Goal: Task Accomplishment & Management: Manage account settings

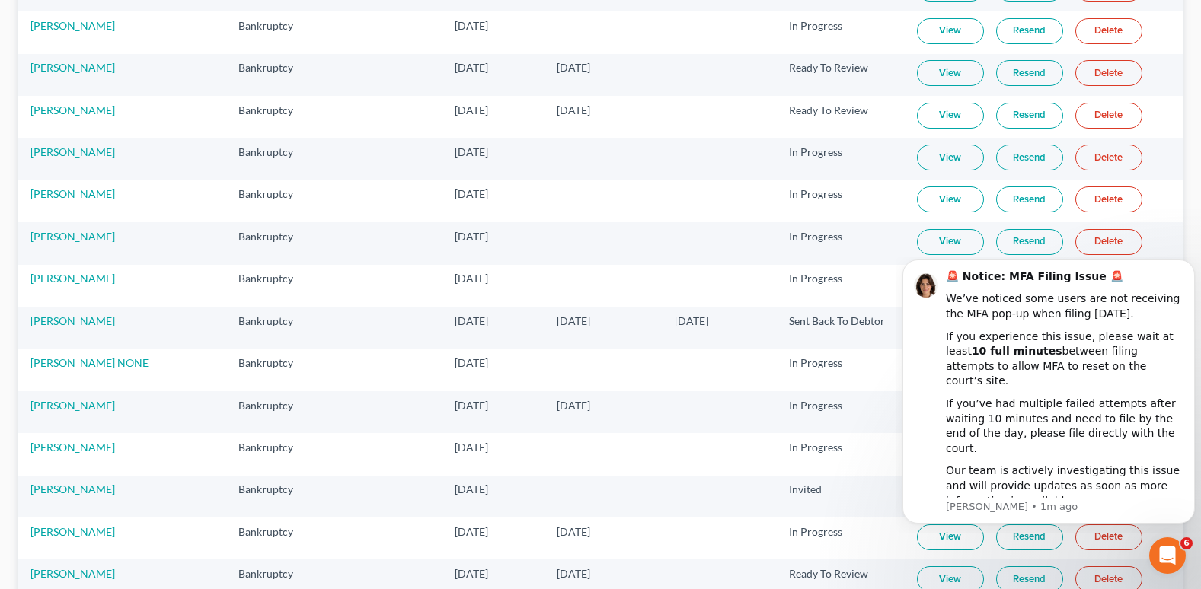
scroll to position [1295, 0]
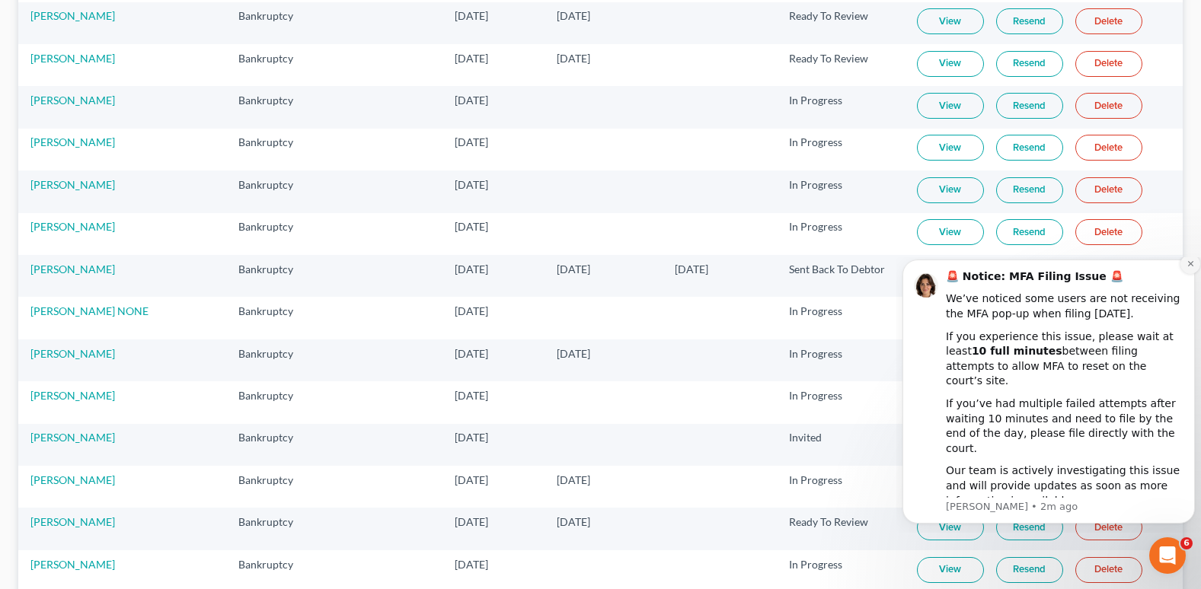
click at [1189, 267] on icon "Dismiss notification" at bounding box center [1189, 263] width 5 height 5
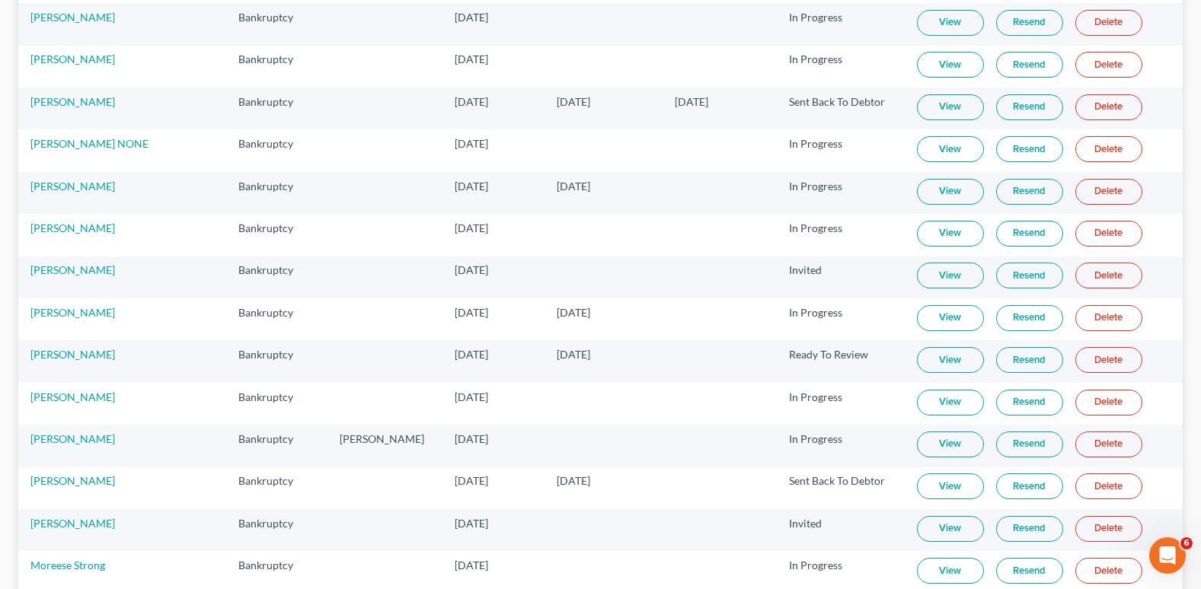
scroll to position [1523, 0]
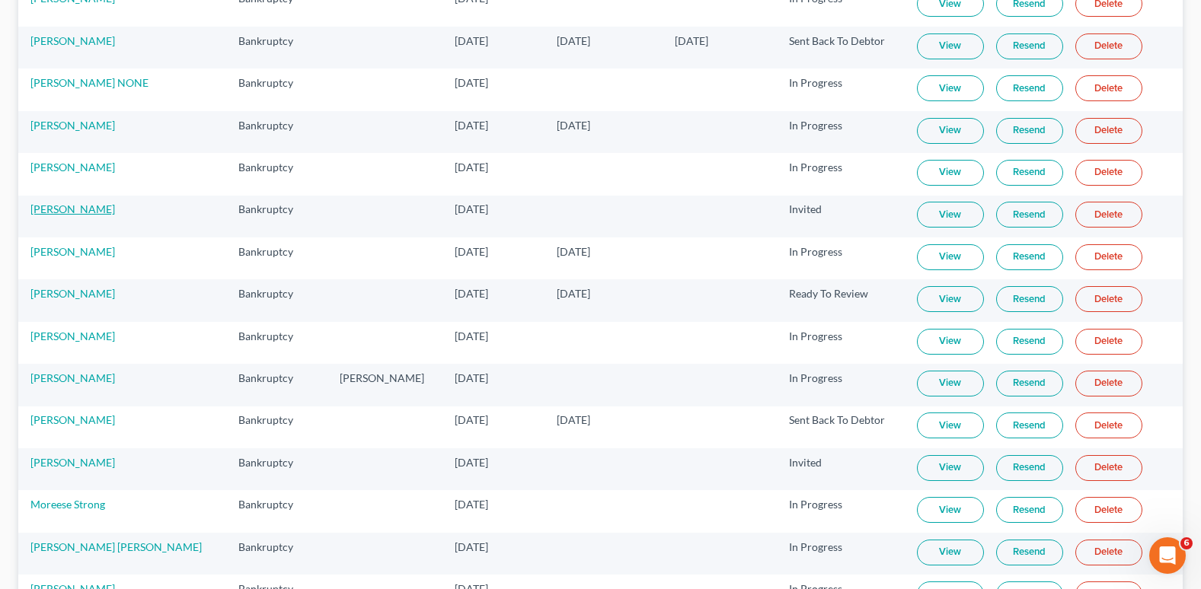
click at [59, 212] on link "[PERSON_NAME]" at bounding box center [72, 209] width 85 height 13
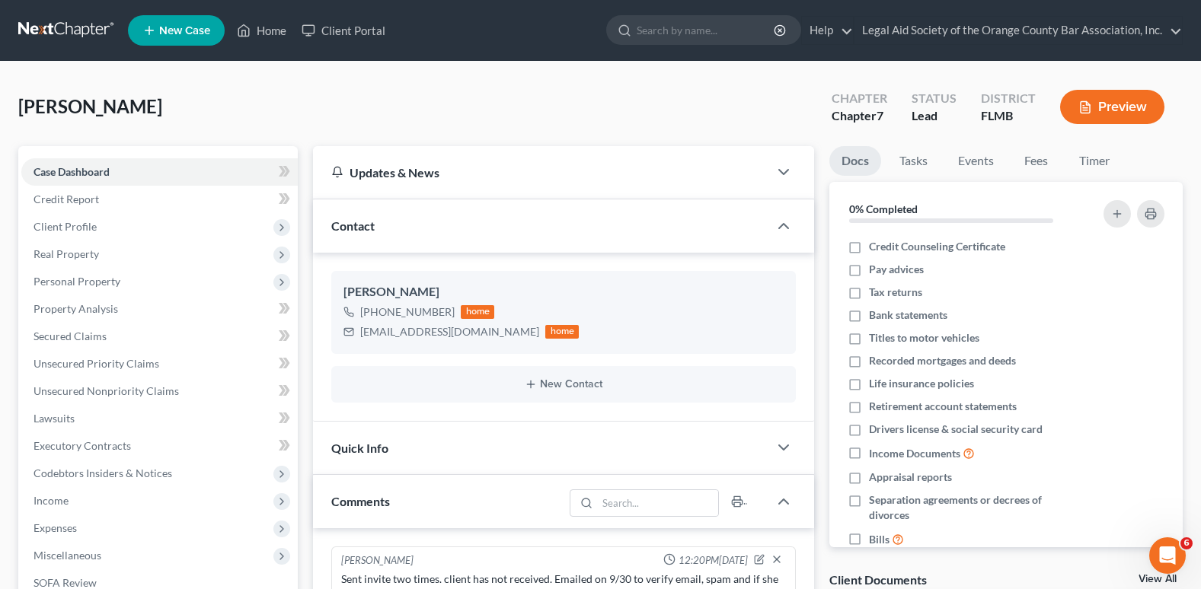
click at [365, 230] on span "Contact" at bounding box center [352, 226] width 43 height 14
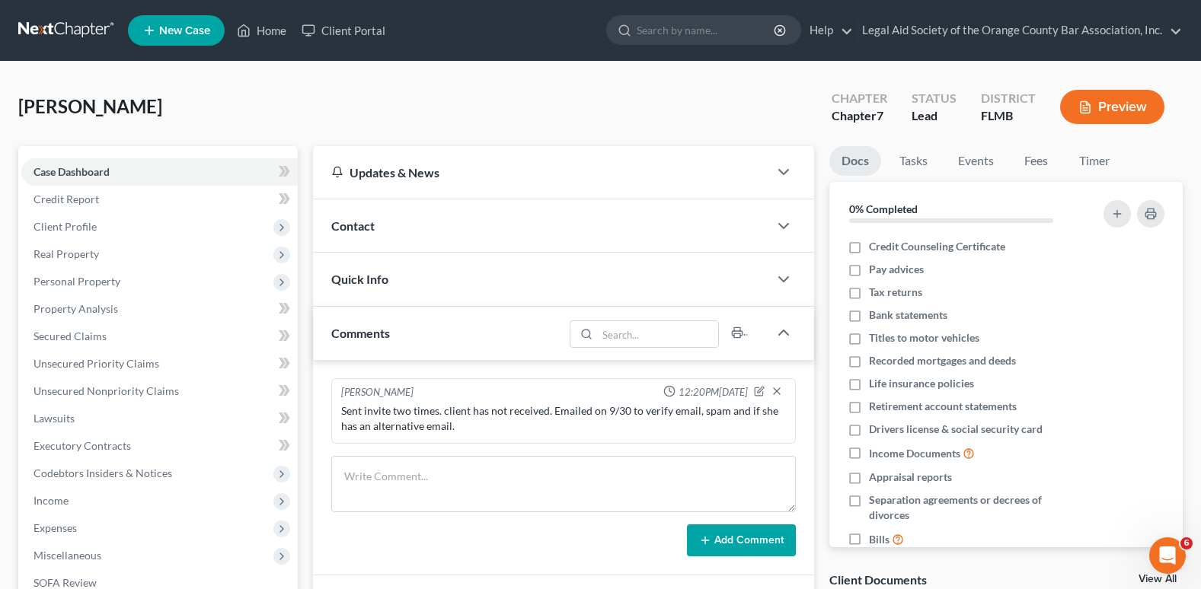
click at [349, 229] on span "Contact" at bounding box center [352, 226] width 43 height 14
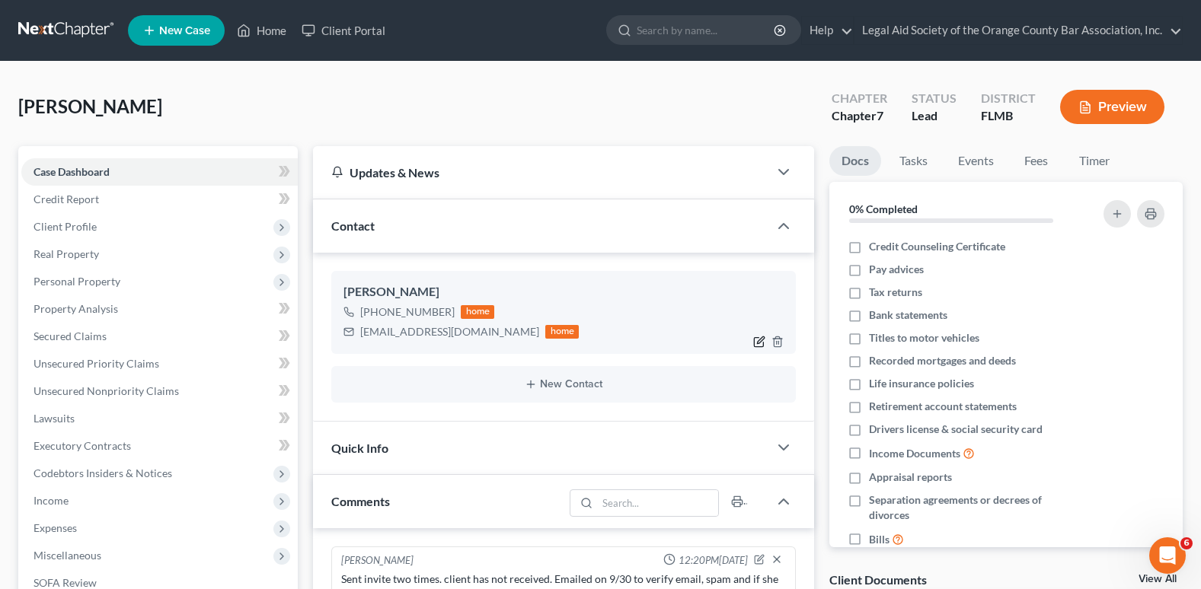
click at [758, 343] on icon "button" at bounding box center [760, 340] width 7 height 7
select select "1"
select select "0"
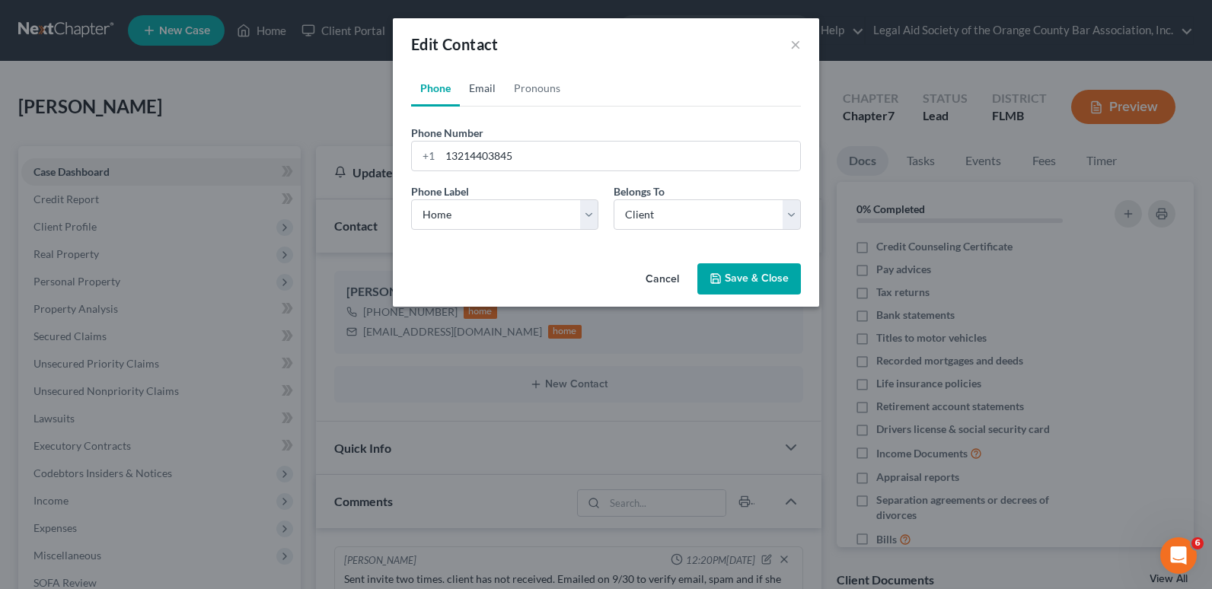
click at [478, 92] on link "Email" at bounding box center [482, 88] width 45 height 37
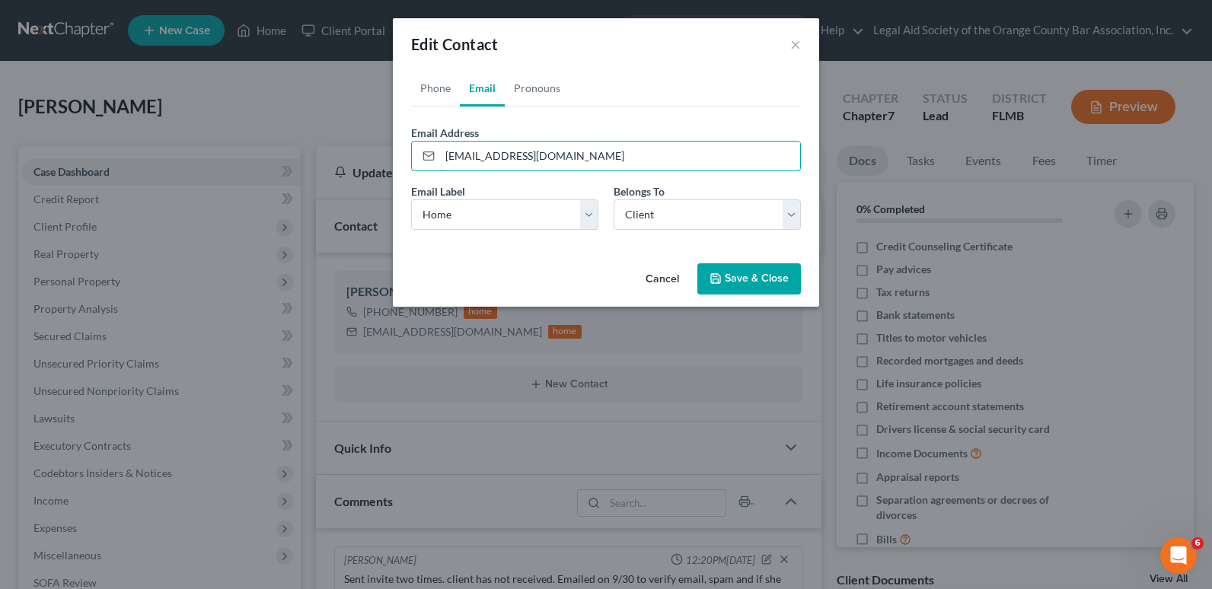
drag, startPoint x: 563, startPoint y: 157, endPoint x: 445, endPoint y: 172, distance: 119.0
click at [445, 172] on form "Email Address sxgutierrez@icloud.com Email Label Select Home Work Other Belongs…" at bounding box center [606, 183] width 390 height 117
type input "[EMAIL_ADDRESS][DOMAIN_NAME]"
click at [747, 271] on button "Save & Close" at bounding box center [750, 279] width 104 height 32
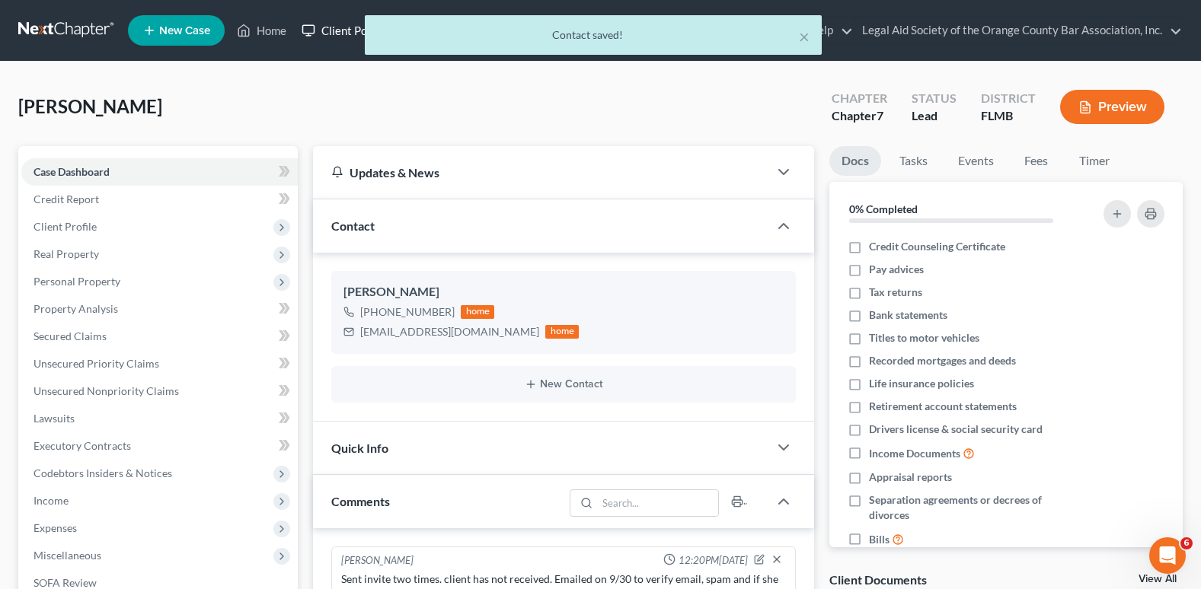
click at [334, 31] on div "Home New Case Client Portal Legal Aid Society of the Orange County Bar Associat…" at bounding box center [600, 529] width 1201 height 1058
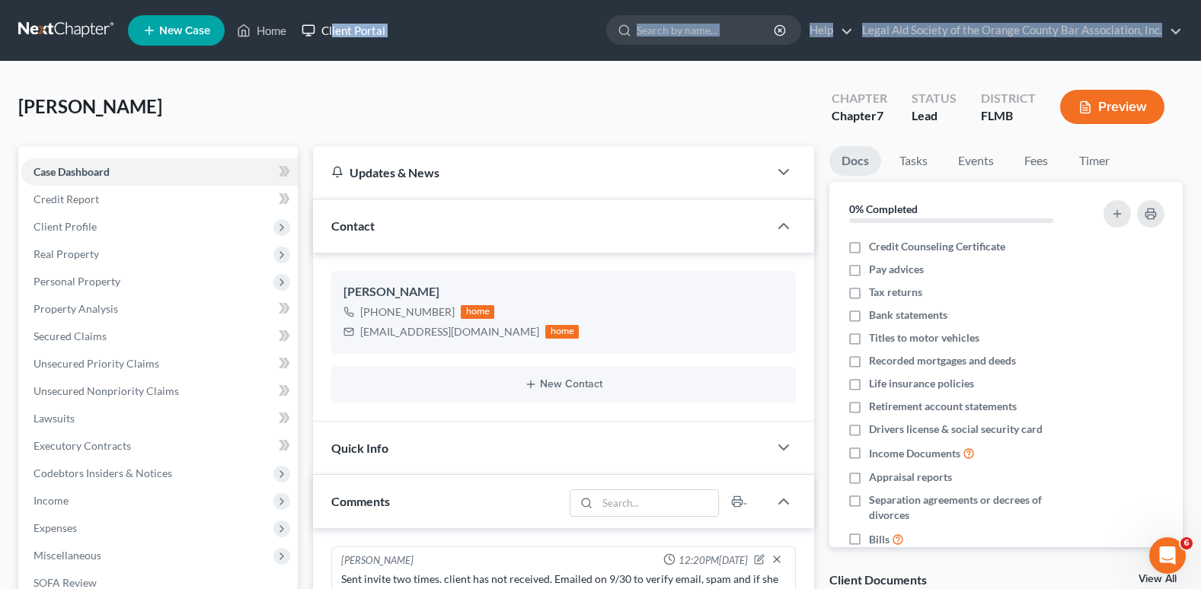
drag, startPoint x: 334, startPoint y: 31, endPoint x: 331, endPoint y: 24, distance: 8.2
click at [331, 24] on link "Client Portal" at bounding box center [343, 30] width 99 height 27
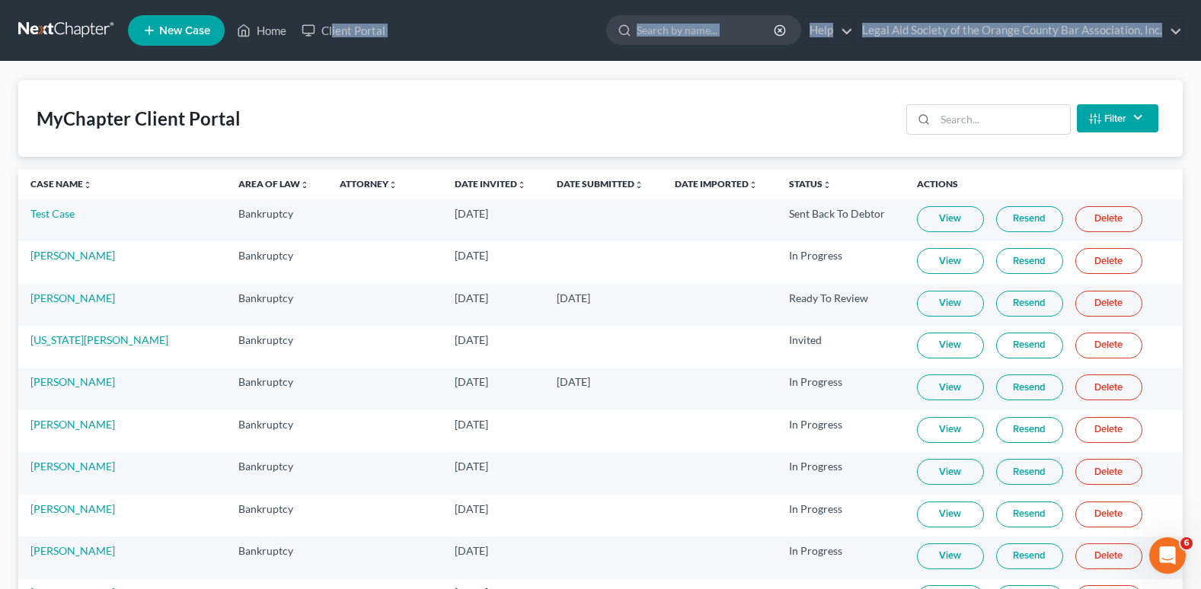
click at [318, 109] on div "MyChapter Client Portal Filter Status Filter... Invited In Progress Ready To Re…" at bounding box center [600, 118] width 1164 height 77
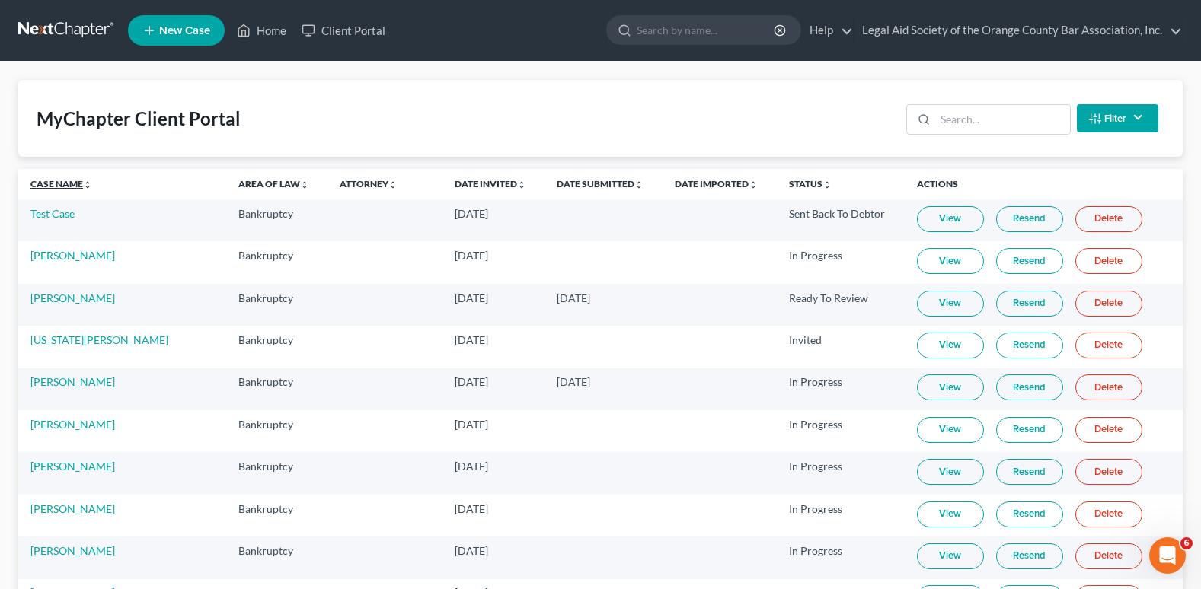
click at [53, 181] on link "Case Name unfold_more expand_more expand_less" at bounding box center [61, 183] width 62 height 11
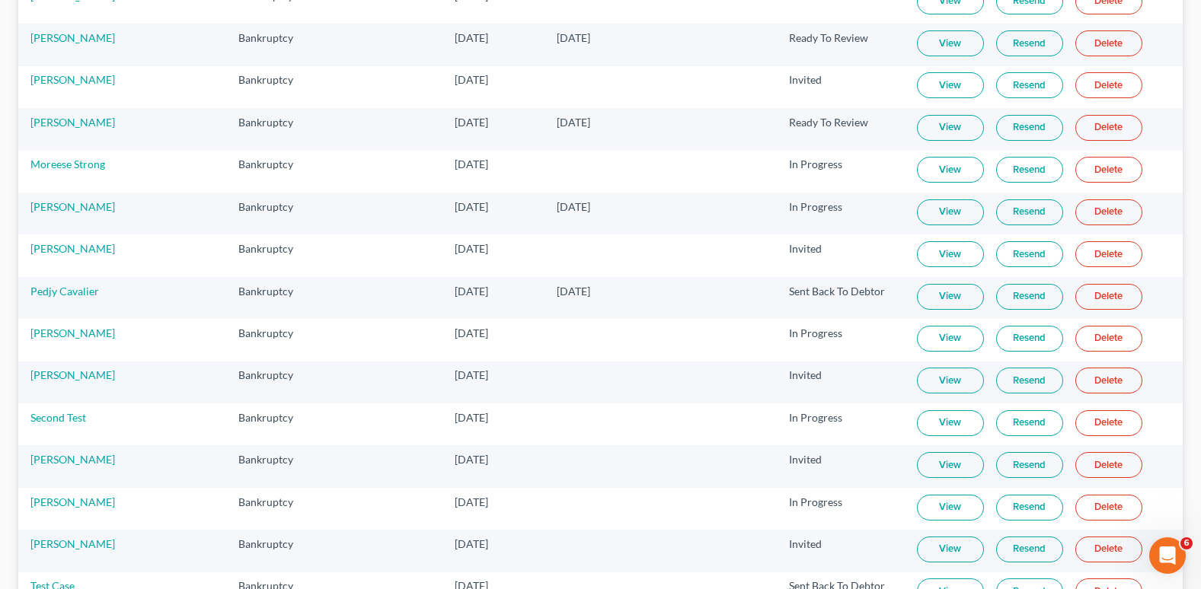
scroll to position [1371, 0]
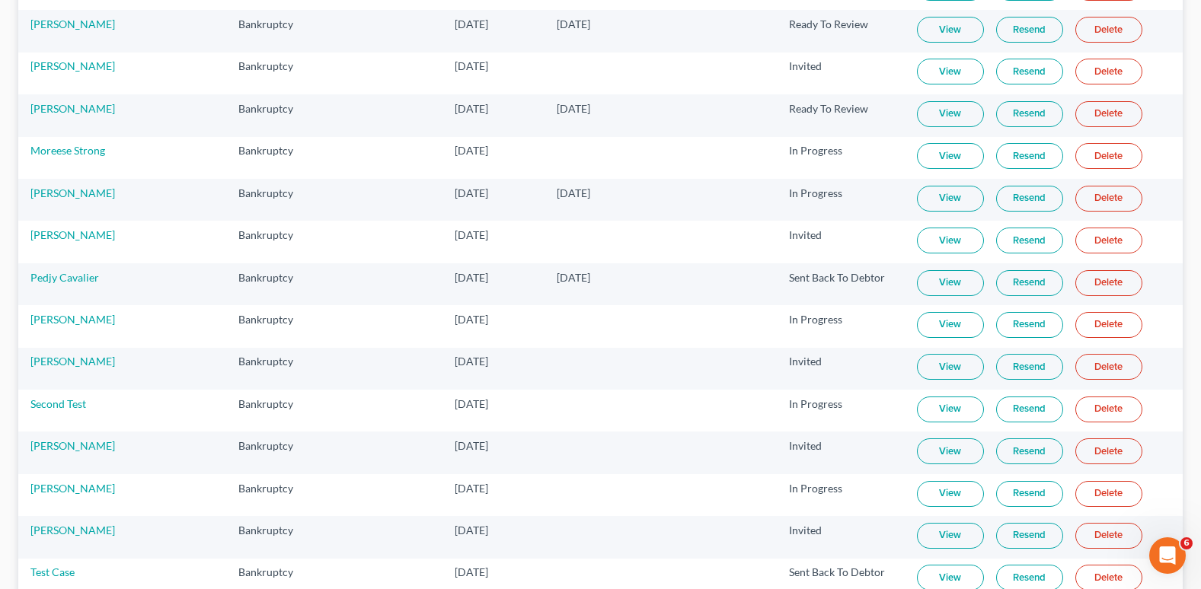
click at [1011, 373] on link "Resend" at bounding box center [1029, 367] width 67 height 26
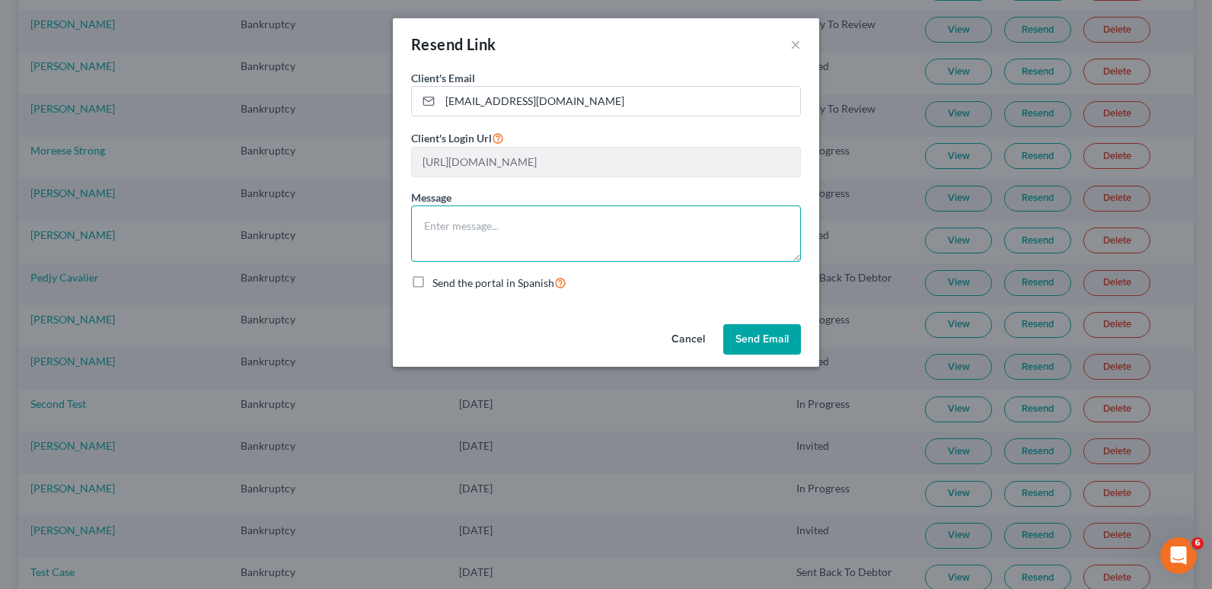
click at [458, 235] on textarea at bounding box center [606, 234] width 390 height 56
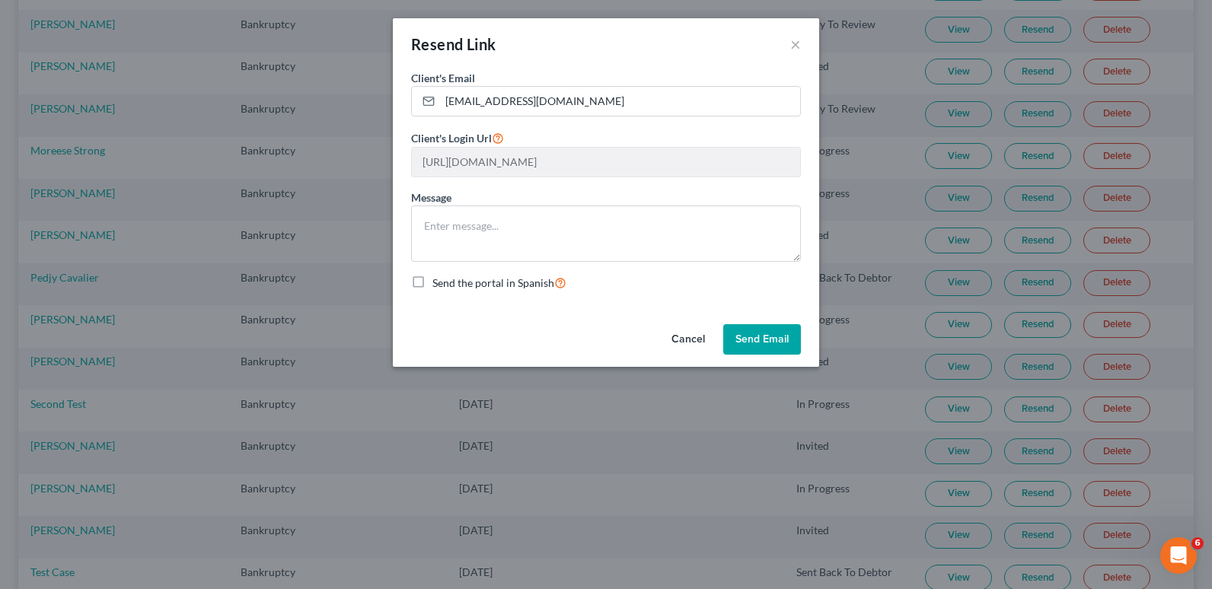
click at [433, 282] on label "Send the portal in Spanish" at bounding box center [500, 283] width 134 height 18
click at [439, 282] on input "Send the portal in Spanish" at bounding box center [444, 279] width 10 height 10
checkbox input "true"
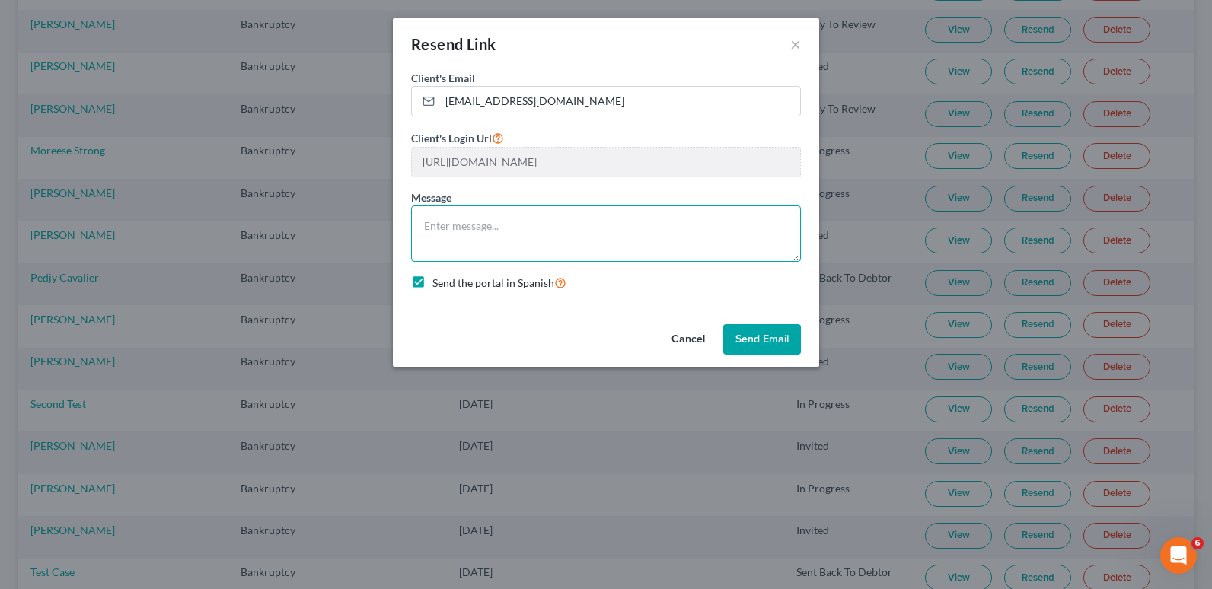
click at [451, 221] on textarea at bounding box center [606, 234] width 390 height 56
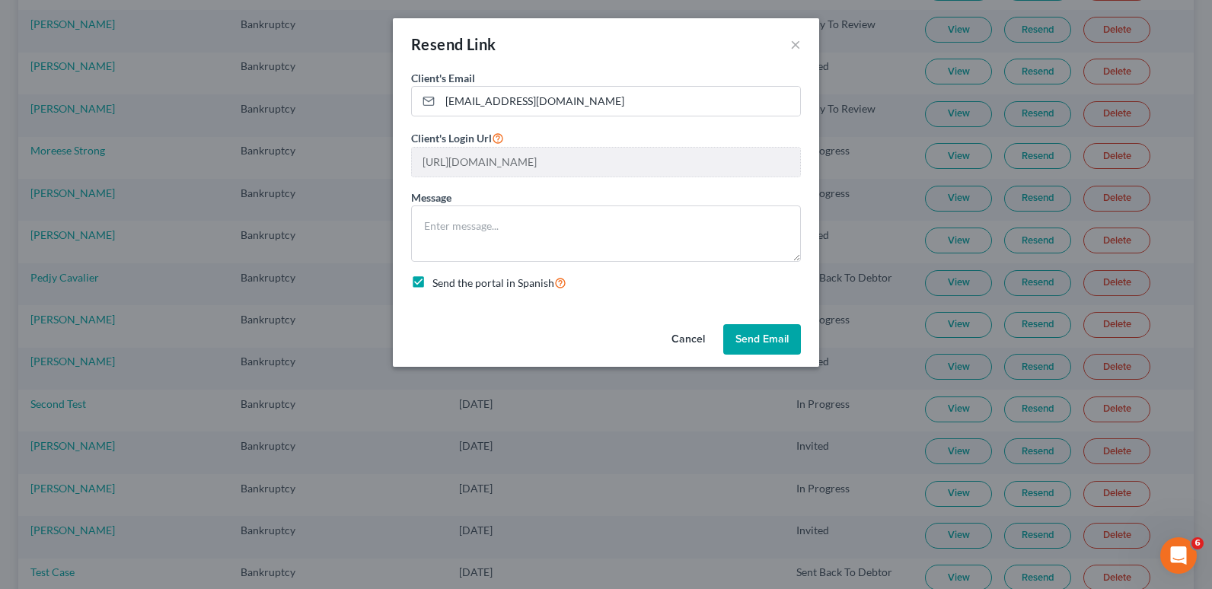
click at [768, 342] on button "Send Email" at bounding box center [762, 339] width 78 height 30
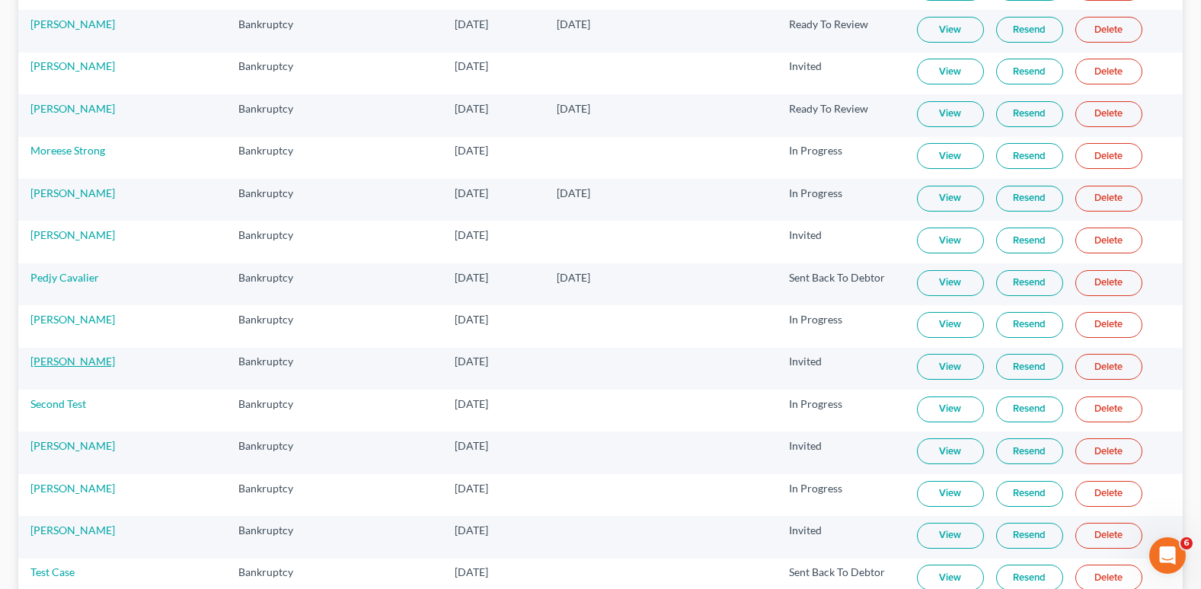
click at [76, 367] on link "[PERSON_NAME]" at bounding box center [72, 361] width 85 height 13
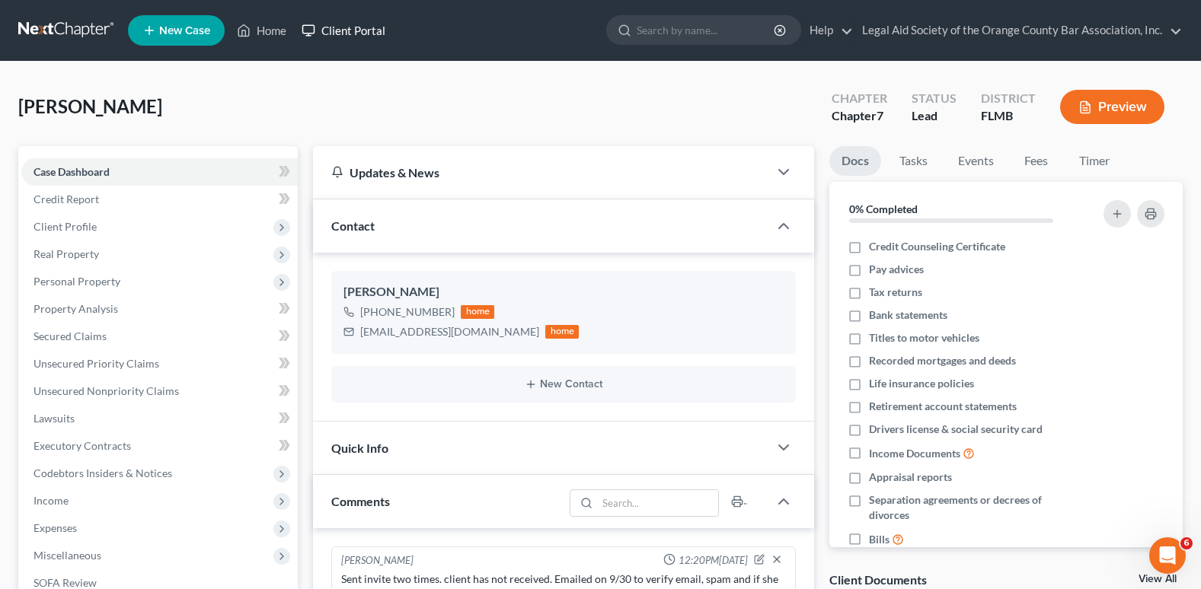
click at [353, 34] on link "Client Portal" at bounding box center [343, 30] width 99 height 27
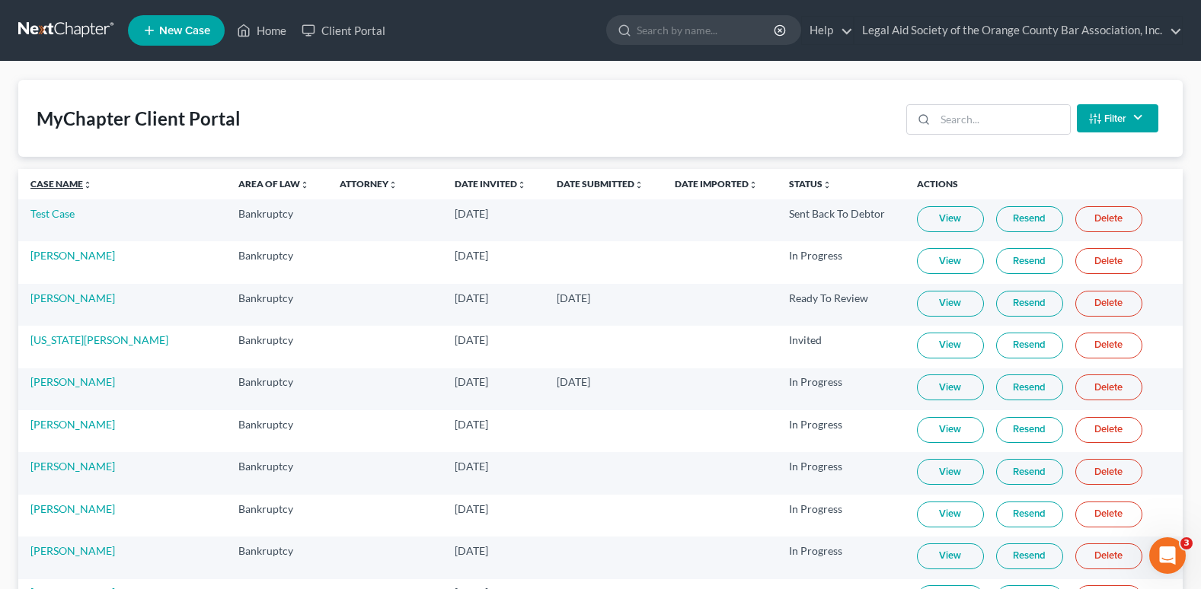
click at [49, 180] on link "Case Name unfold_more expand_more expand_less" at bounding box center [61, 183] width 62 height 11
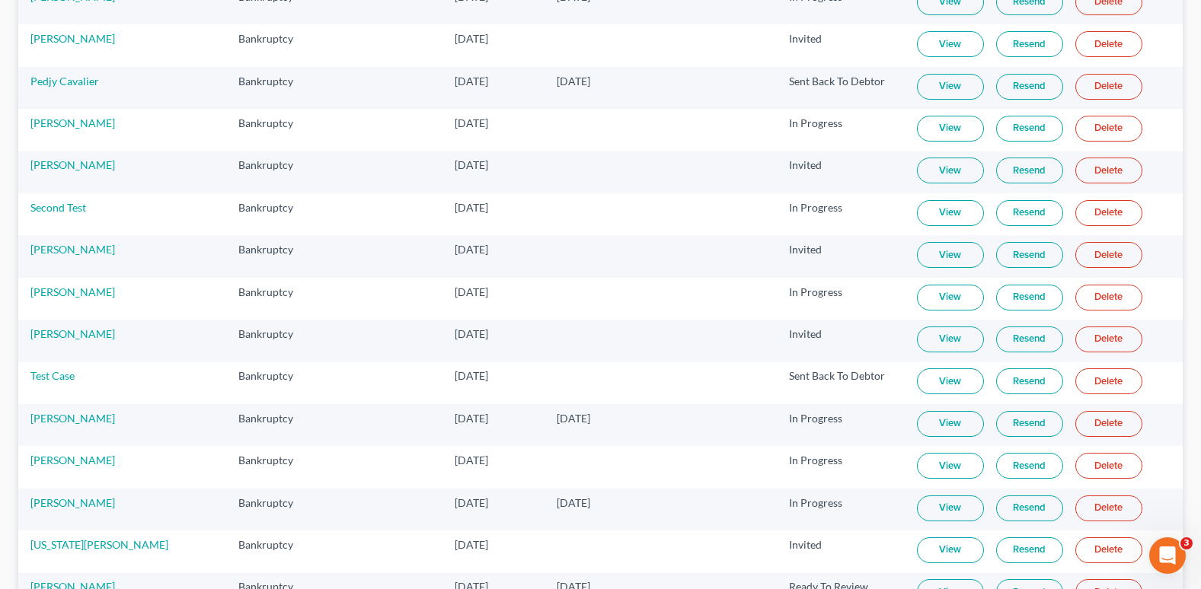
scroll to position [1663, 0]
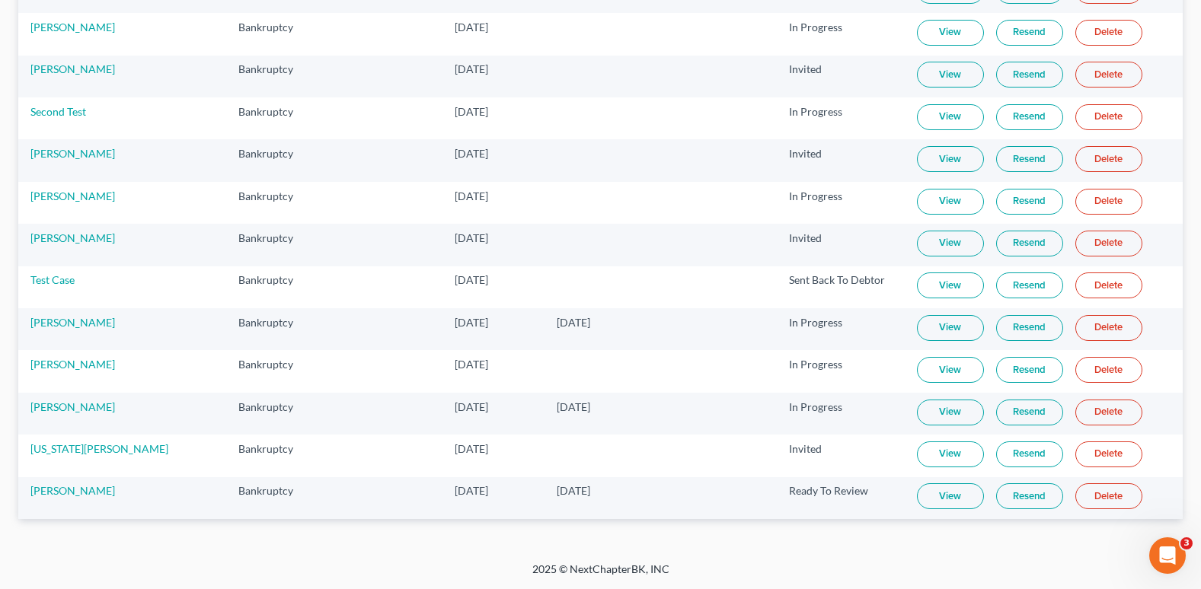
click at [1024, 80] on link "Resend" at bounding box center [1029, 75] width 67 height 26
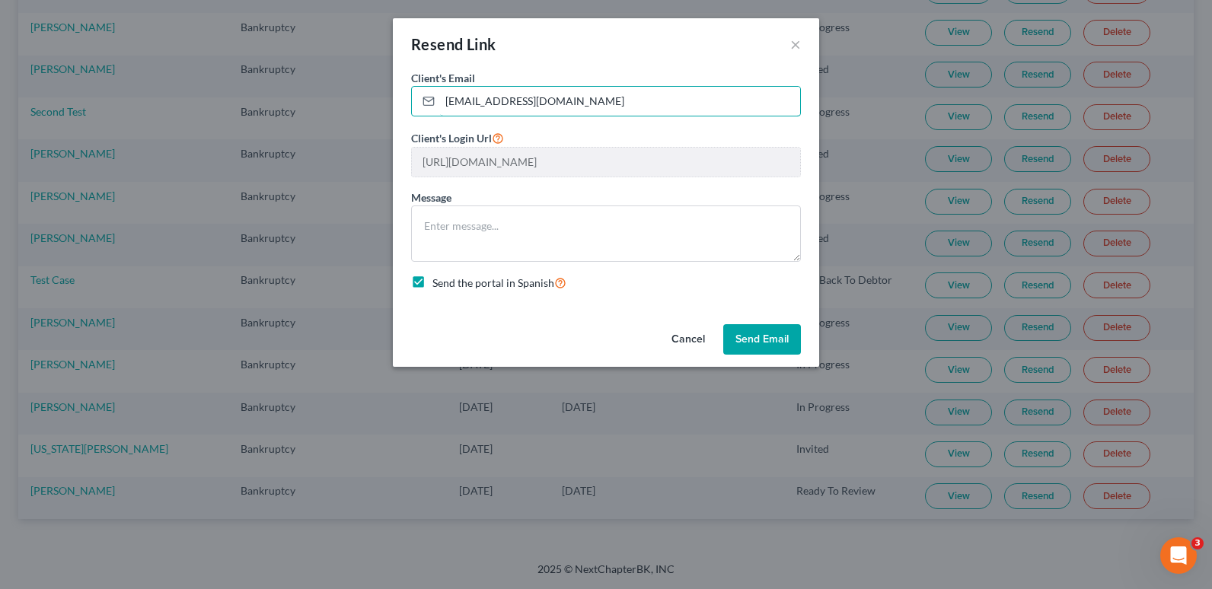
drag, startPoint x: 563, startPoint y: 104, endPoint x: 435, endPoint y: 122, distance: 129.2
click at [435, 122] on form "Client's Email * [EMAIL_ADDRESS][DOMAIN_NAME] Client's Login Url [URL][DOMAIN_N…" at bounding box center [606, 180] width 390 height 221
type input "[EMAIL_ADDRESS][DOMAIN_NAME]"
click at [770, 343] on button "Send Email" at bounding box center [762, 339] width 78 height 30
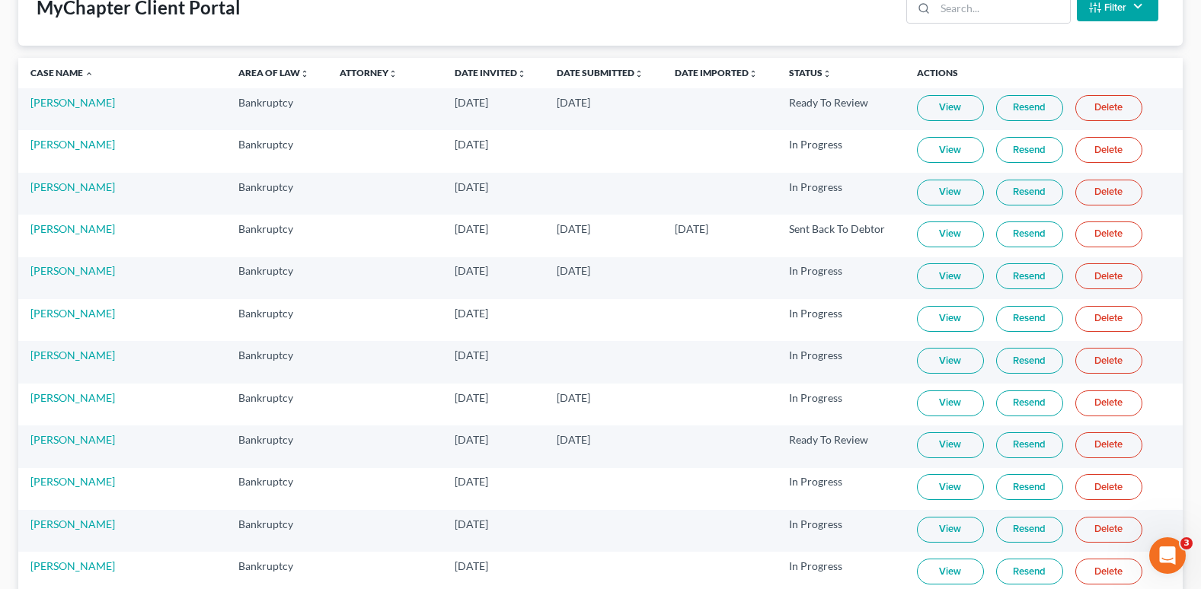
scroll to position [0, 0]
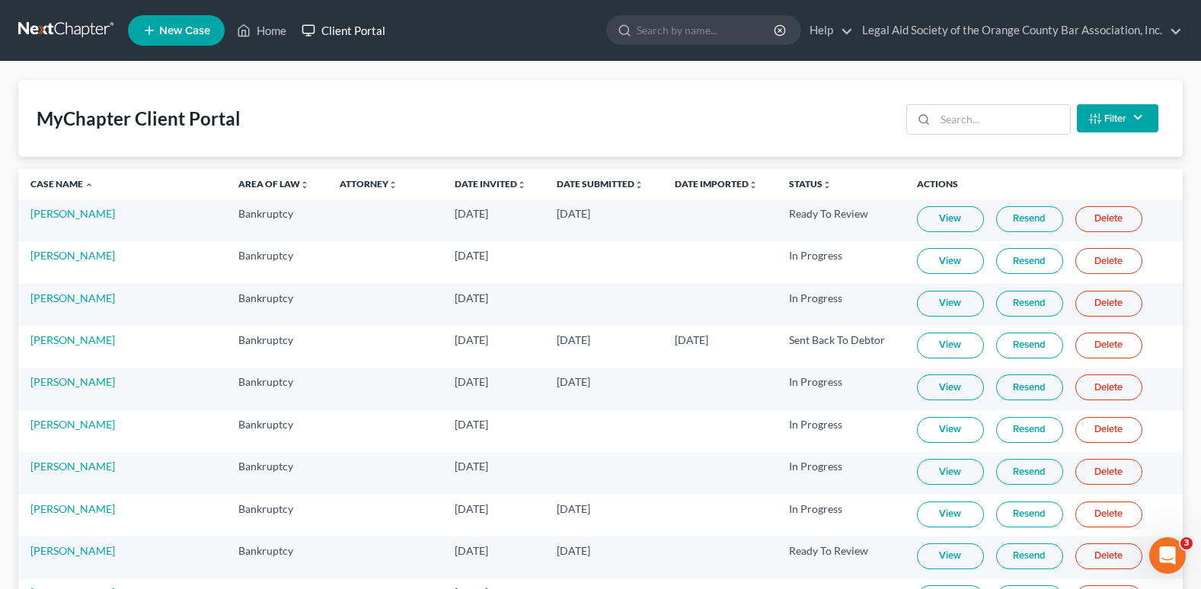
click at [366, 36] on link "Client Portal" at bounding box center [343, 30] width 99 height 27
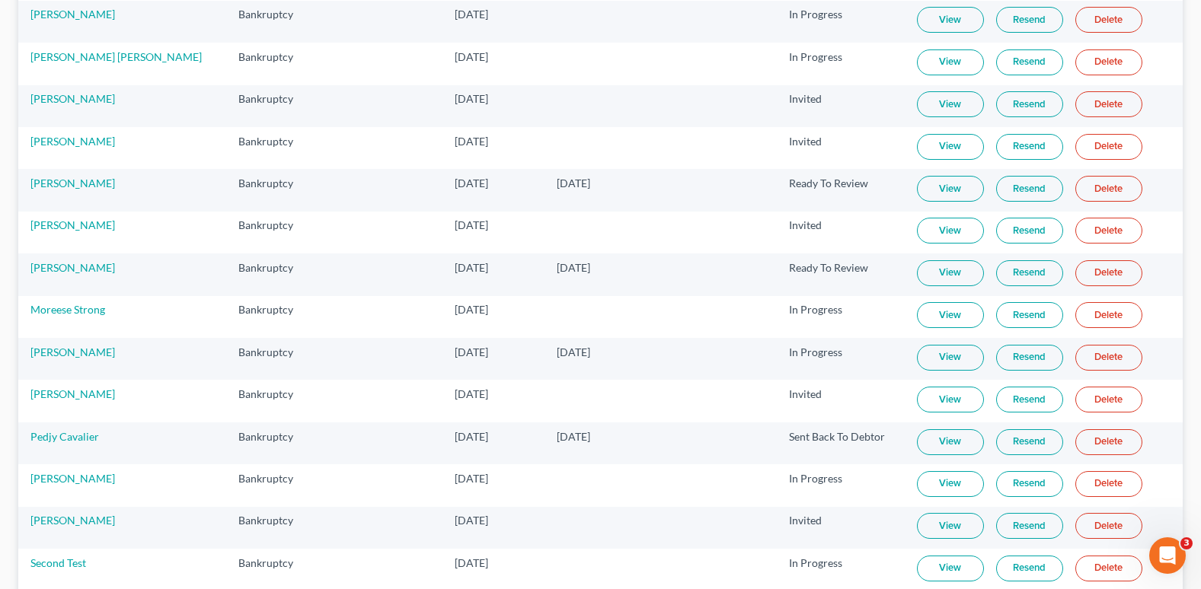
scroll to position [1218, 0]
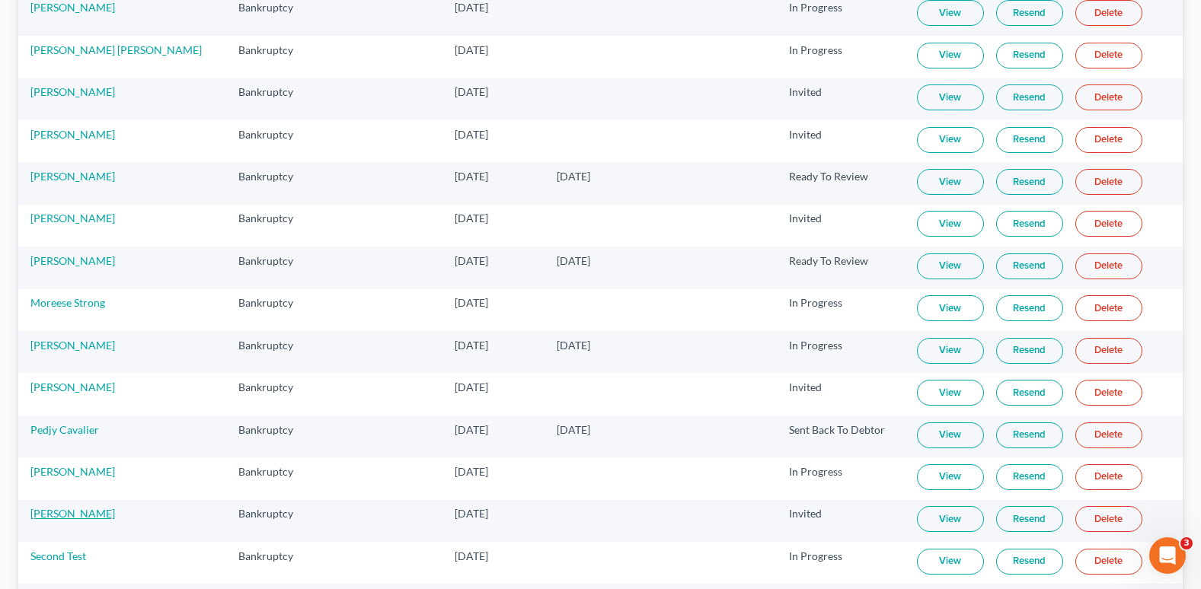
click at [57, 509] on link "[PERSON_NAME]" at bounding box center [72, 513] width 85 height 13
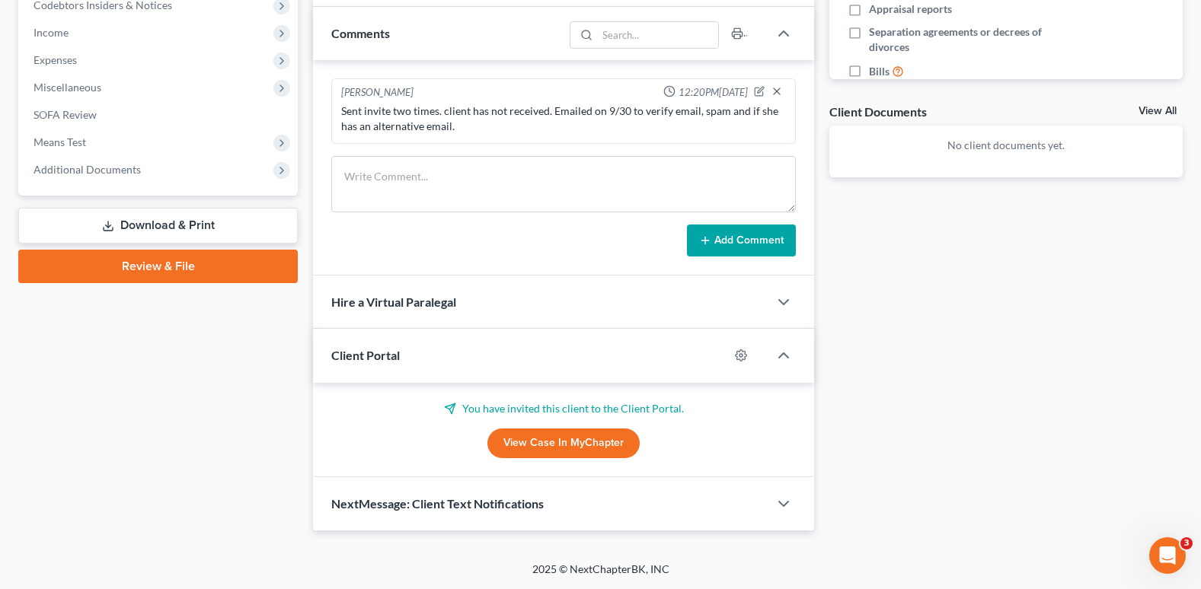
scroll to position [468, 0]
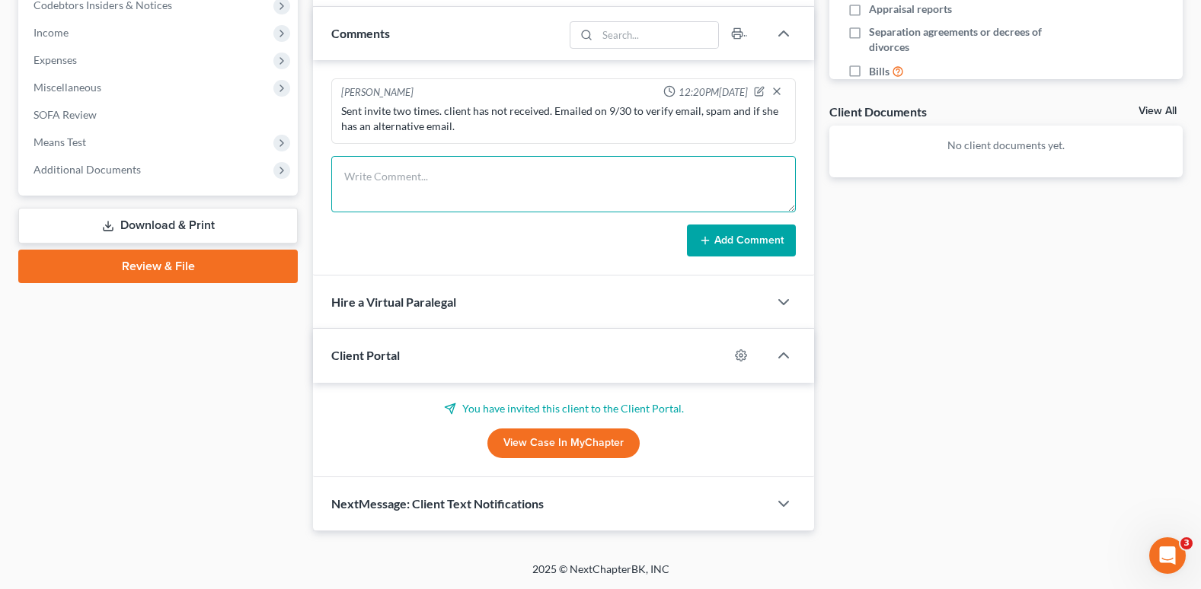
click at [388, 180] on textarea at bounding box center [563, 184] width 465 height 56
click at [404, 167] on textarea at bounding box center [563, 184] width 465 height 56
type textarea "I sent another invite to an alternate email address. [PERSON_NAME] received it …"
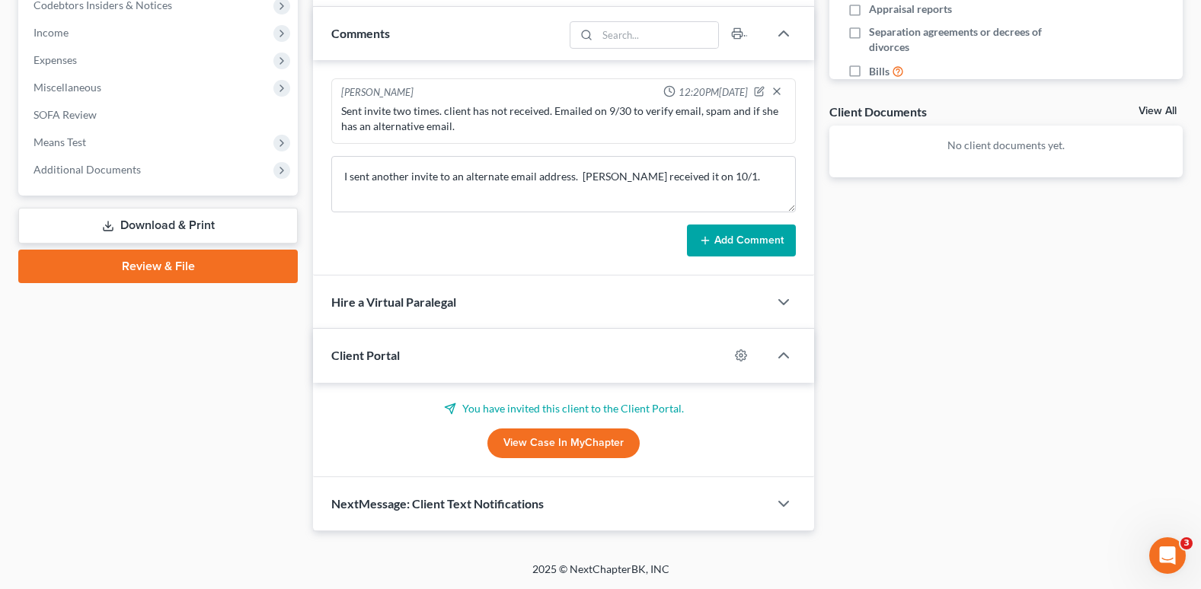
click at [767, 244] on button "Add Comment" at bounding box center [741, 241] width 109 height 32
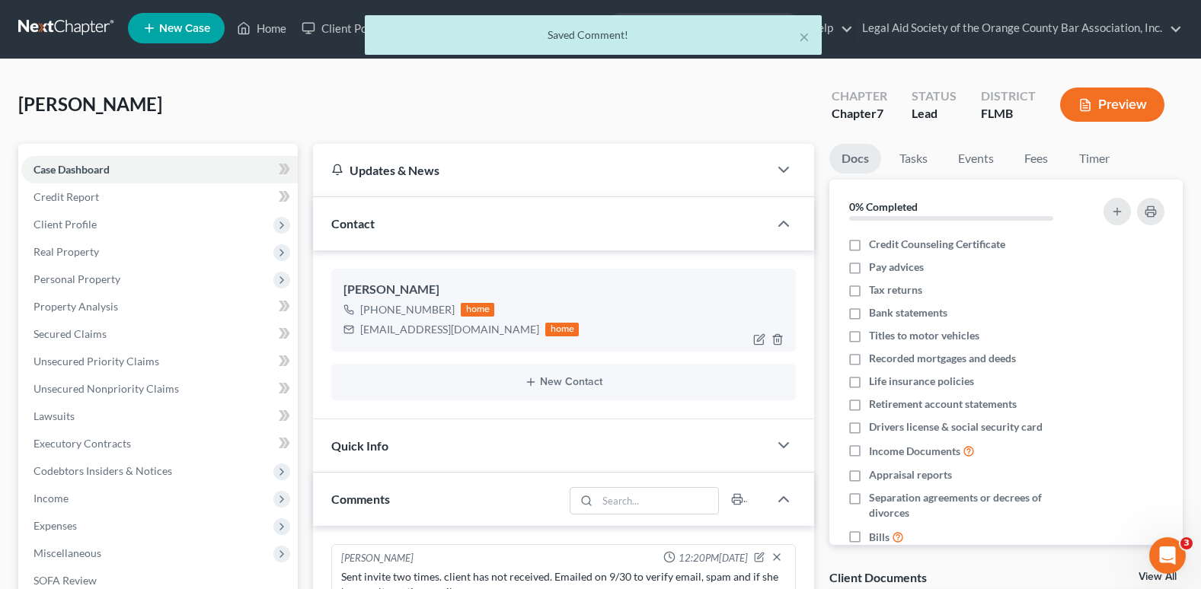
scroll to position [0, 0]
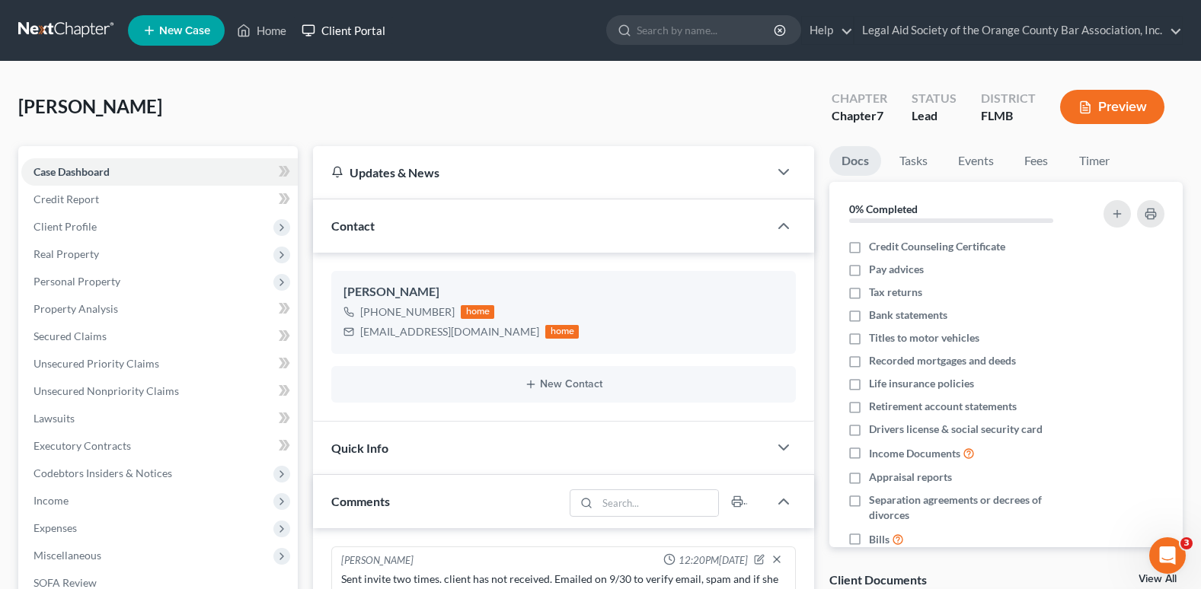
click at [347, 37] on link "Client Portal" at bounding box center [343, 30] width 99 height 27
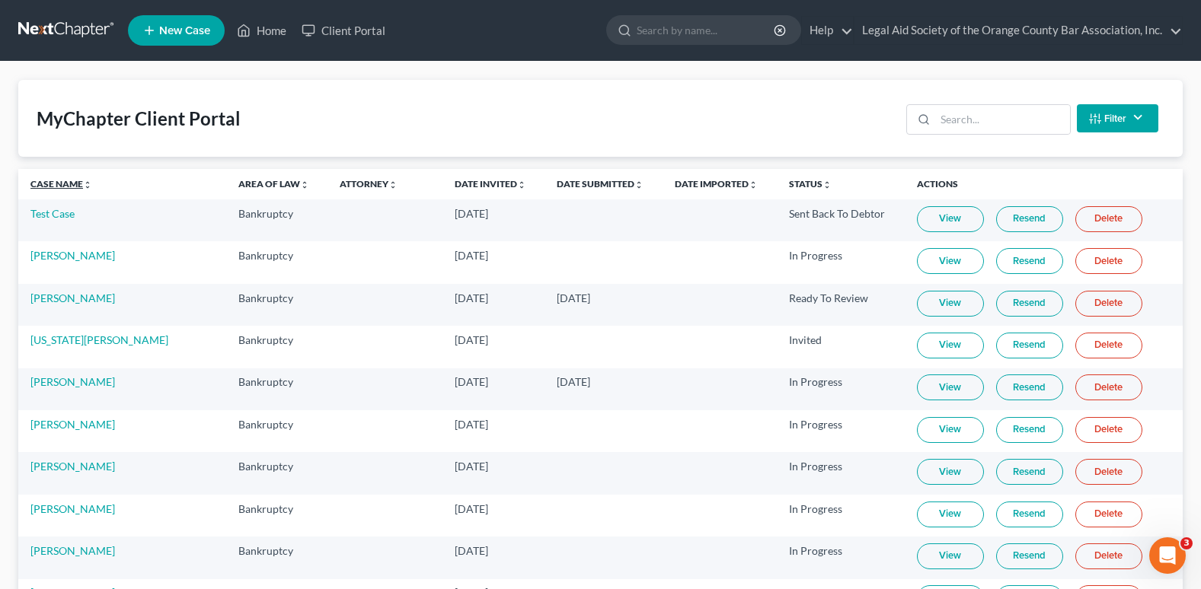
click at [65, 186] on link "Case Name unfold_more expand_more expand_less" at bounding box center [61, 183] width 62 height 11
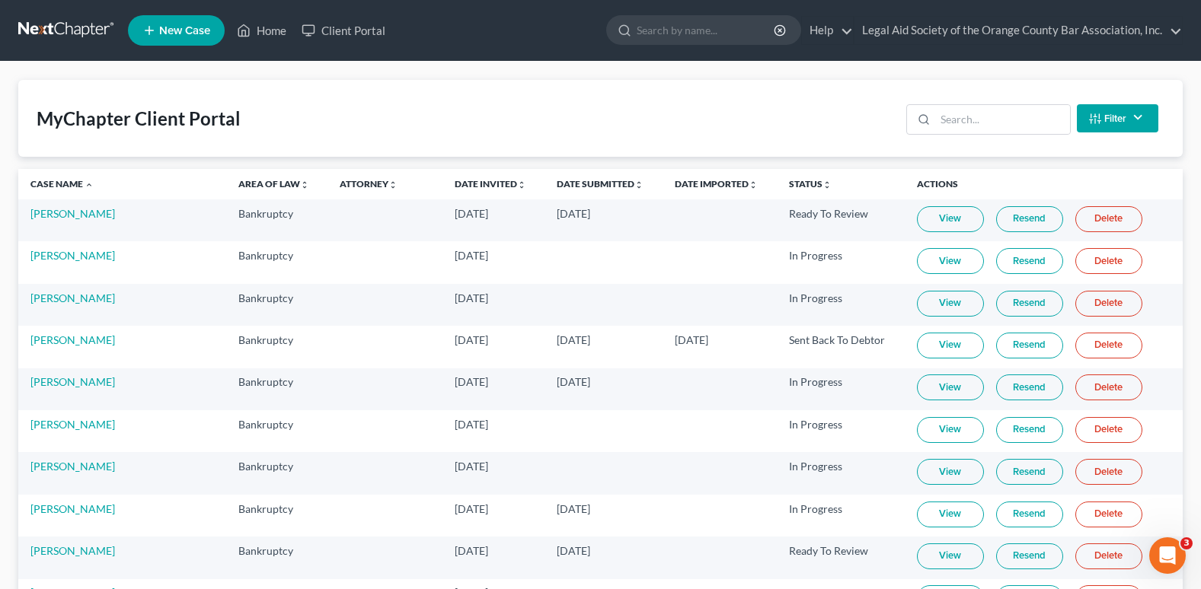
click at [932, 221] on link "View" at bounding box center [950, 219] width 67 height 26
click at [789, 187] on link "Status unfold_more expand_more expand_less" at bounding box center [810, 183] width 43 height 11
click at [789, 181] on link "Status unfold_more expand_more expand_less" at bounding box center [811, 183] width 44 height 11
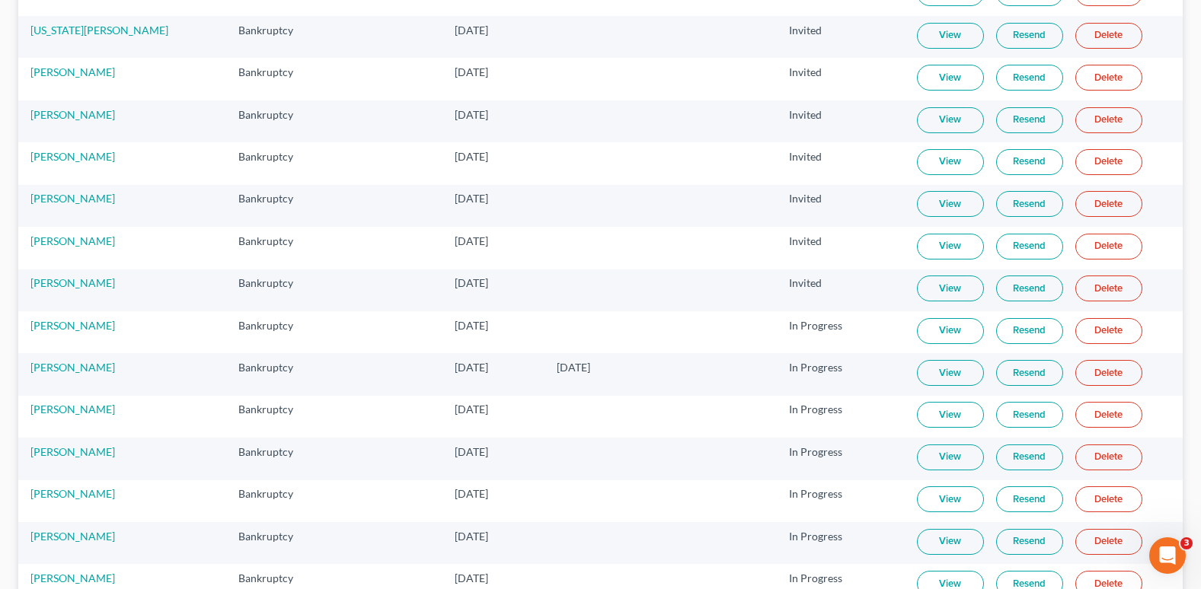
scroll to position [609, 0]
